Goal: Task Accomplishment & Management: Manage account settings

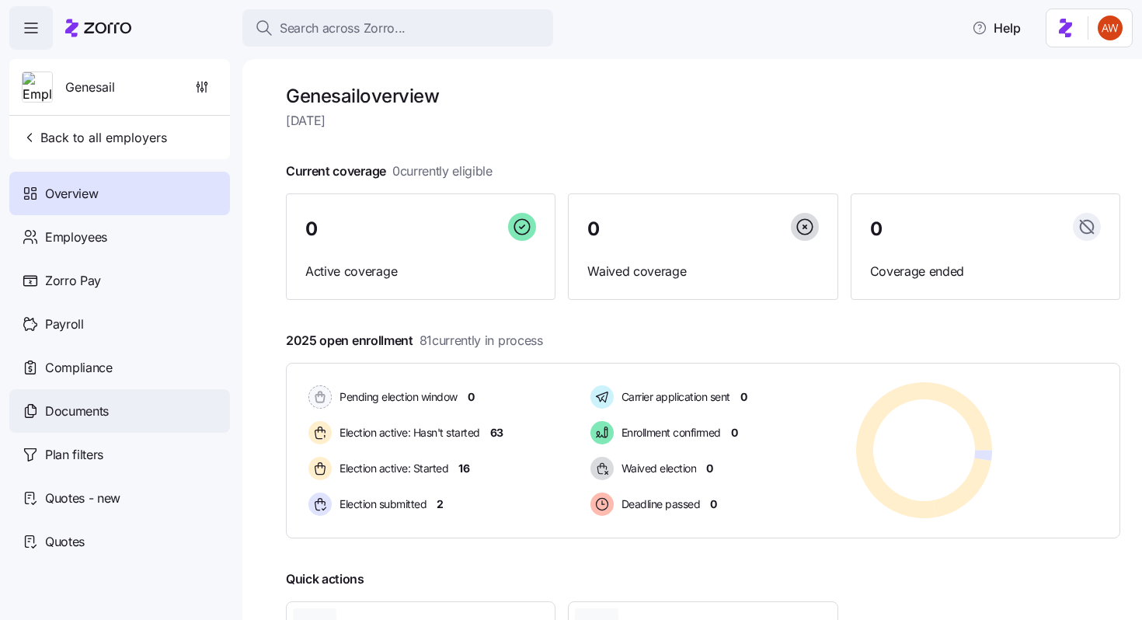
click at [139, 412] on div "Documents" at bounding box center [119, 411] width 221 height 44
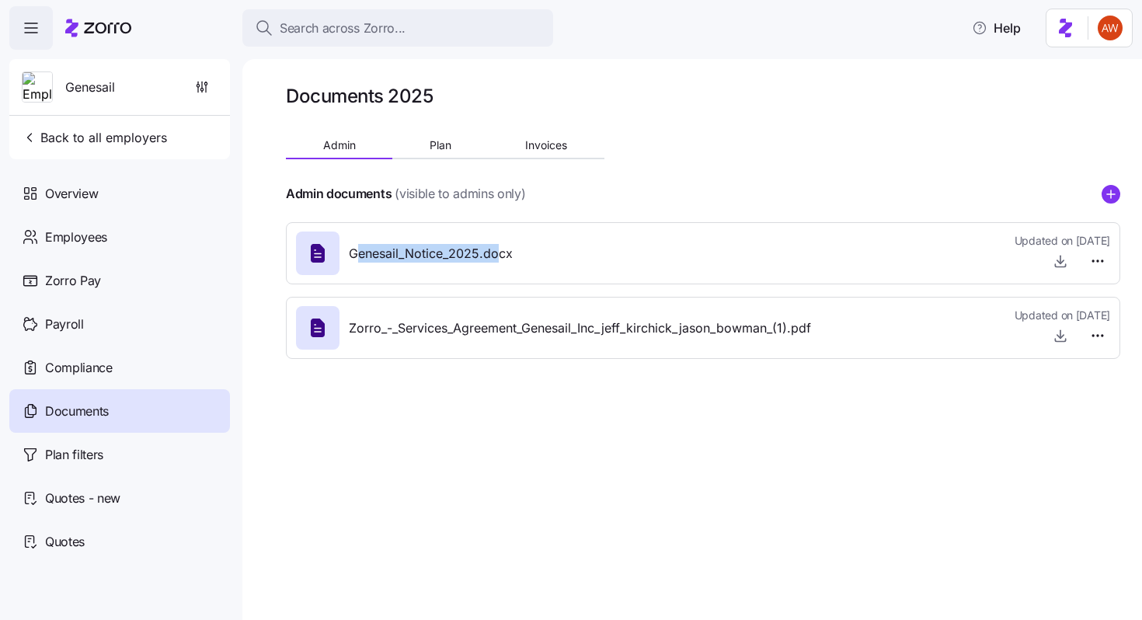
drag, startPoint x: 357, startPoint y: 259, endPoint x: 497, endPoint y: 259, distance: 140.6
click at [497, 259] on span "Genesail_Notice_2025.docx" at bounding box center [431, 253] width 164 height 19
click at [508, 273] on div "Genesail_Notice_2025.docx" at bounding box center [404, 253] width 217 height 44
click at [440, 144] on span "Plan" at bounding box center [441, 145] width 22 height 11
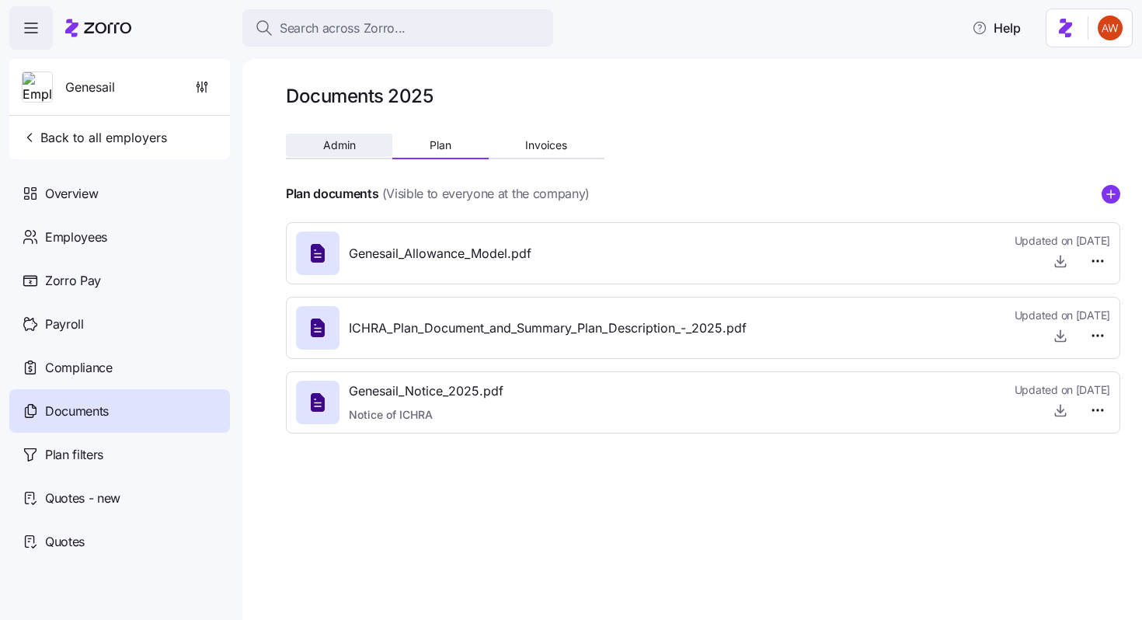
click at [349, 149] on span "Admin" at bounding box center [339, 145] width 33 height 11
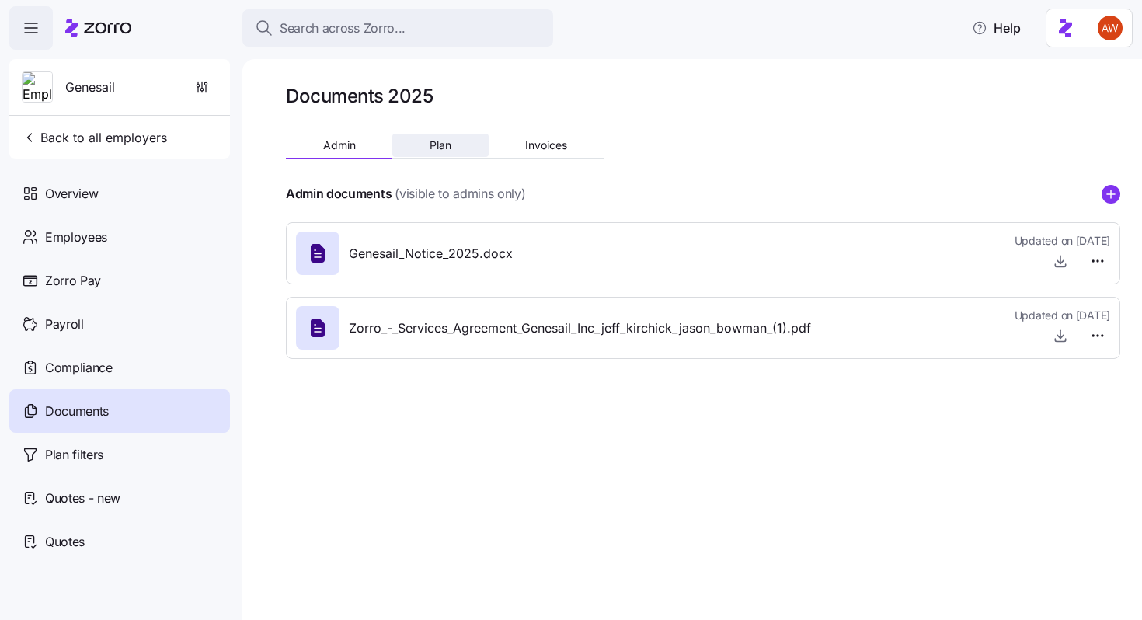
click at [433, 141] on span "Plan" at bounding box center [441, 145] width 22 height 11
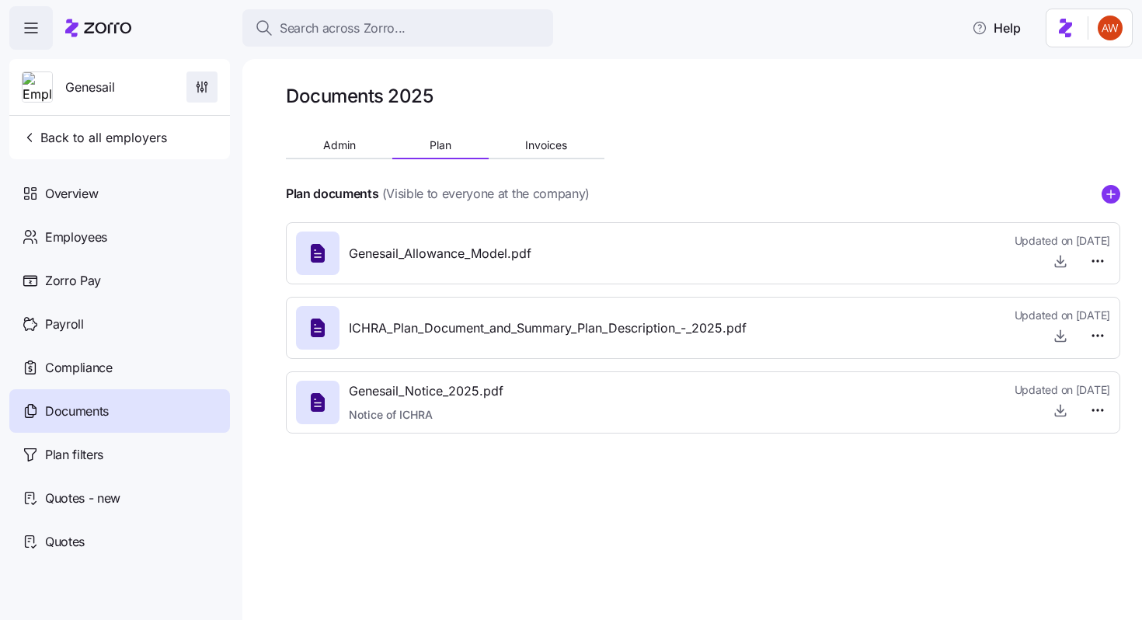
click at [194, 89] on icon "button" at bounding box center [202, 87] width 16 height 16
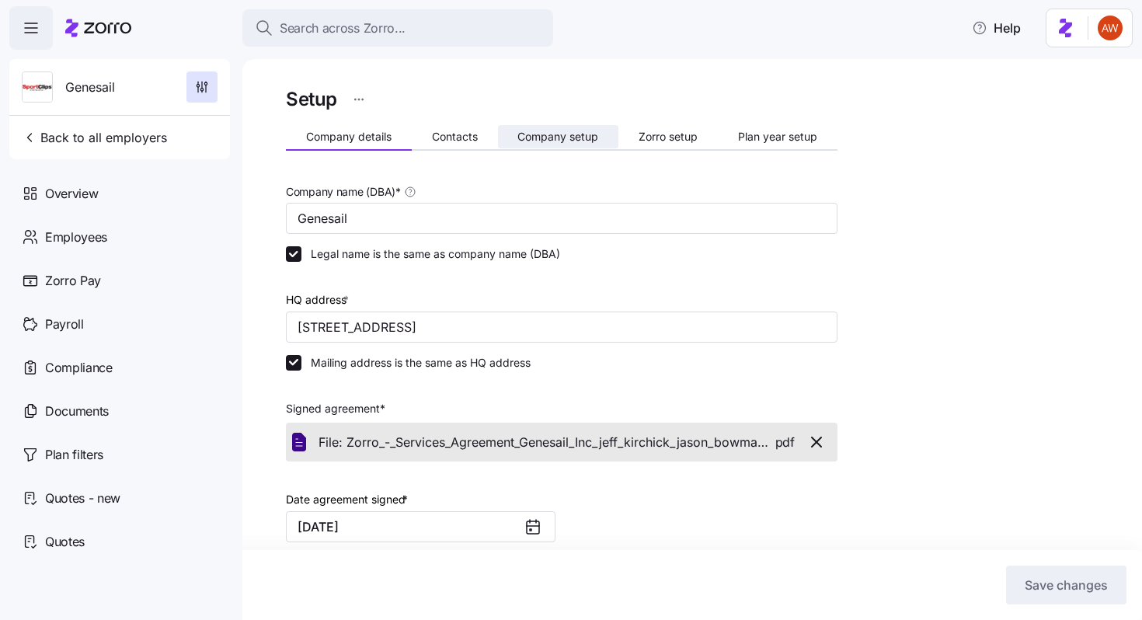
click at [543, 141] on span "Company setup" at bounding box center [557, 136] width 81 height 11
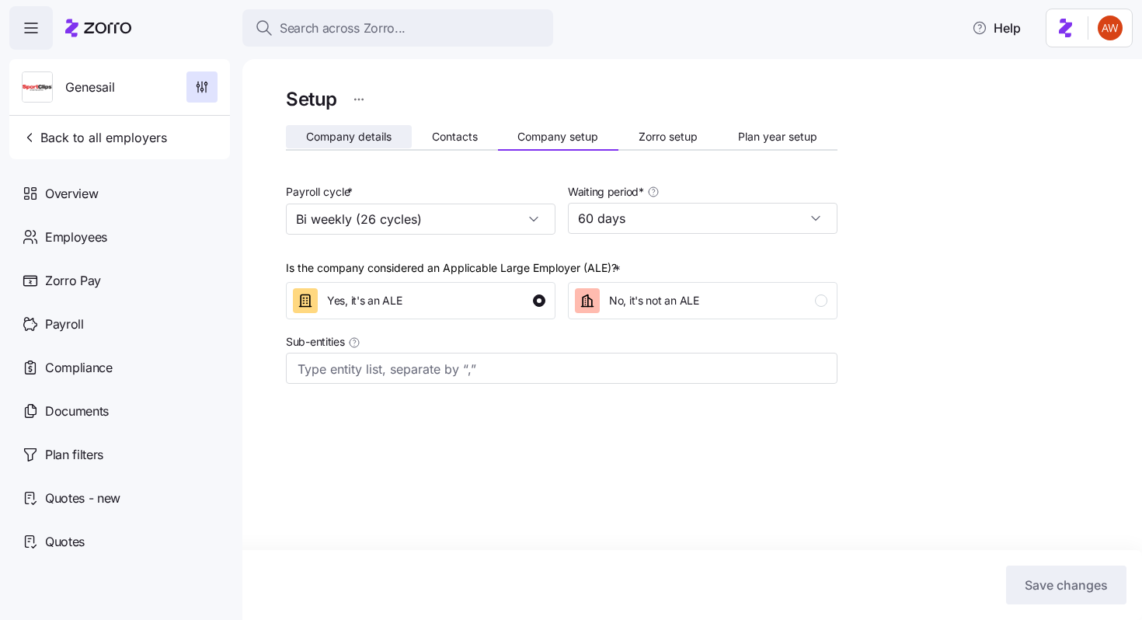
click at [359, 137] on span "Company details" at bounding box center [348, 136] width 85 height 11
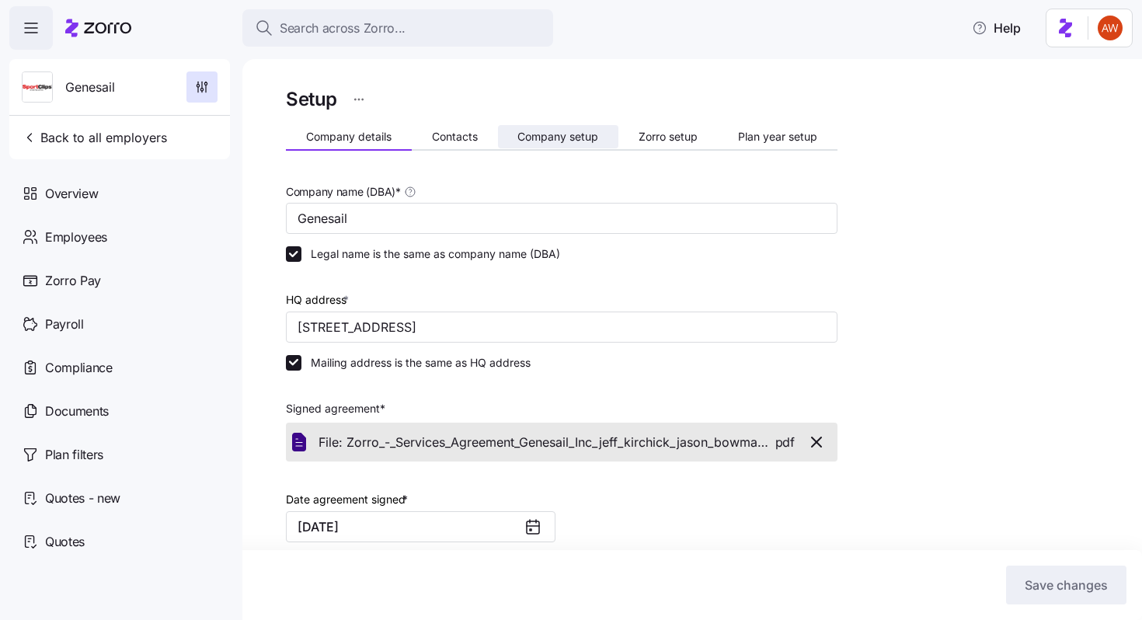
click at [589, 141] on span "Company setup" at bounding box center [557, 136] width 81 height 11
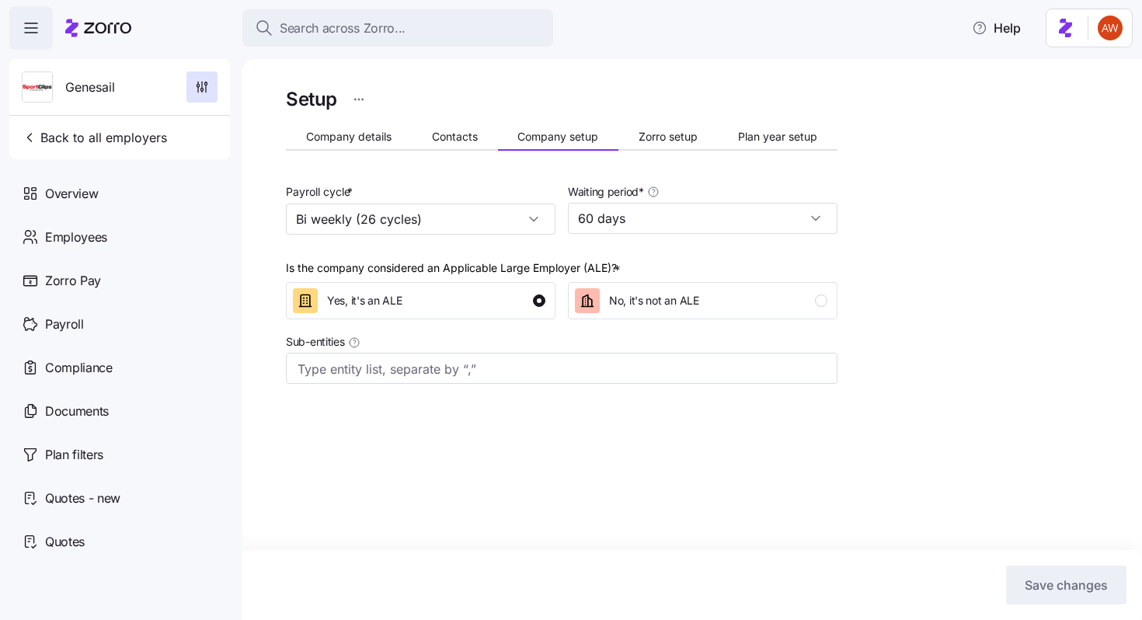
click at [642, 142] on span "Zorro setup" at bounding box center [668, 136] width 59 height 11
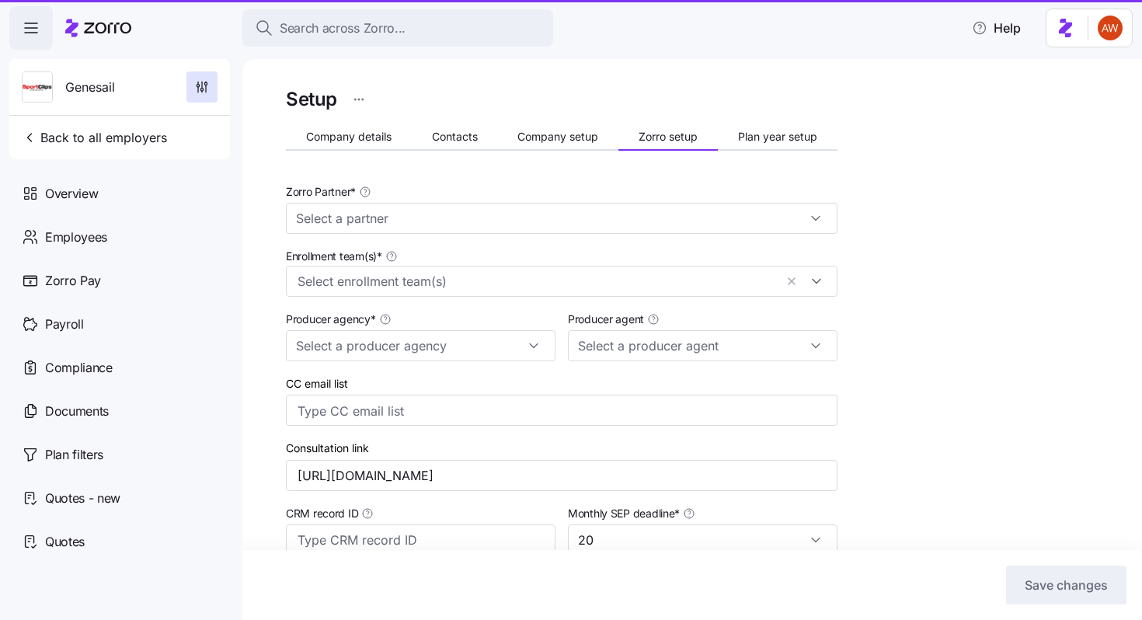
type input "Zorro"
type input "[PERSON_NAME] Insurance"
type input "[PERSON_NAME] ([PERSON_NAME][EMAIL_ADDRESS][DOMAIN_NAME])"
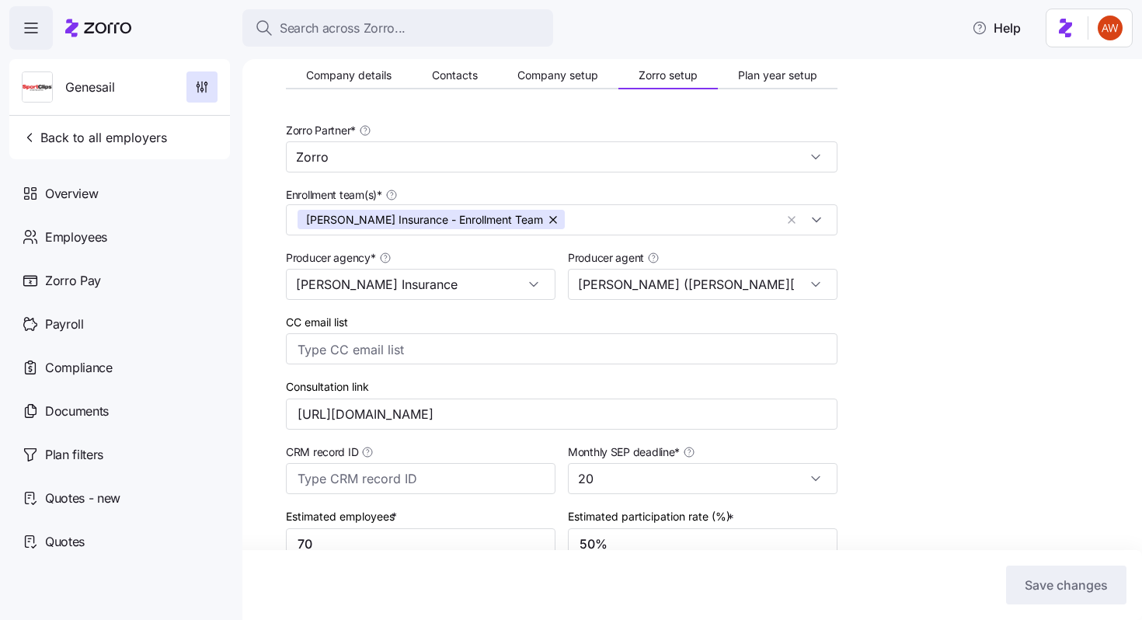
scroll to position [62, 0]
click at [98, 415] on span "Documents" at bounding box center [77, 411] width 64 height 19
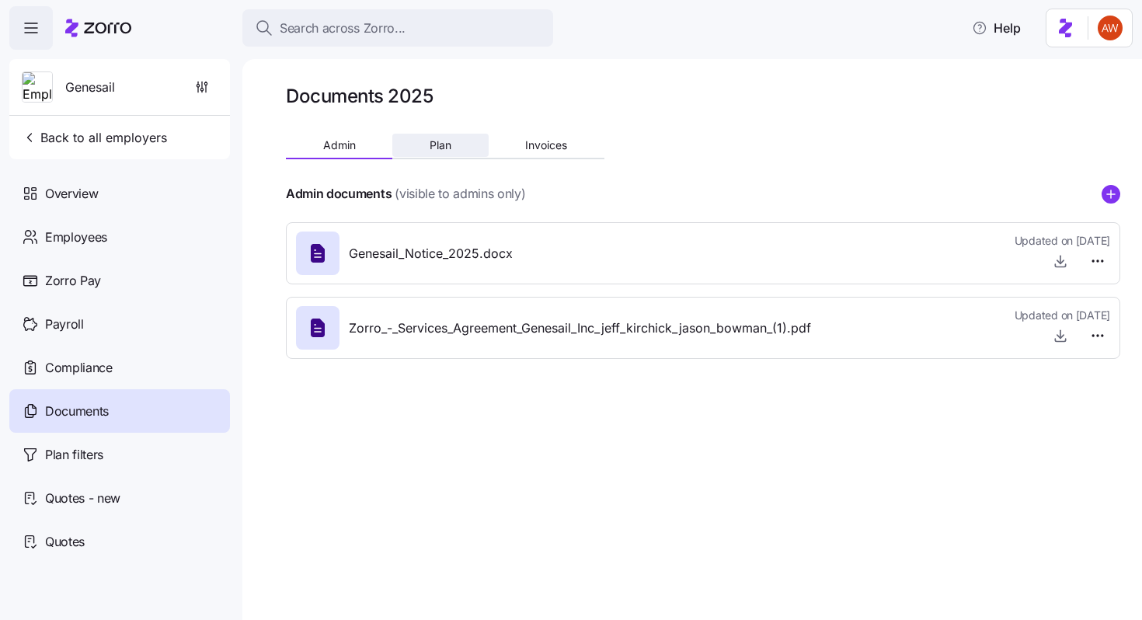
click at [426, 151] on button "Plan" at bounding box center [440, 145] width 96 height 23
